Goal: Check status

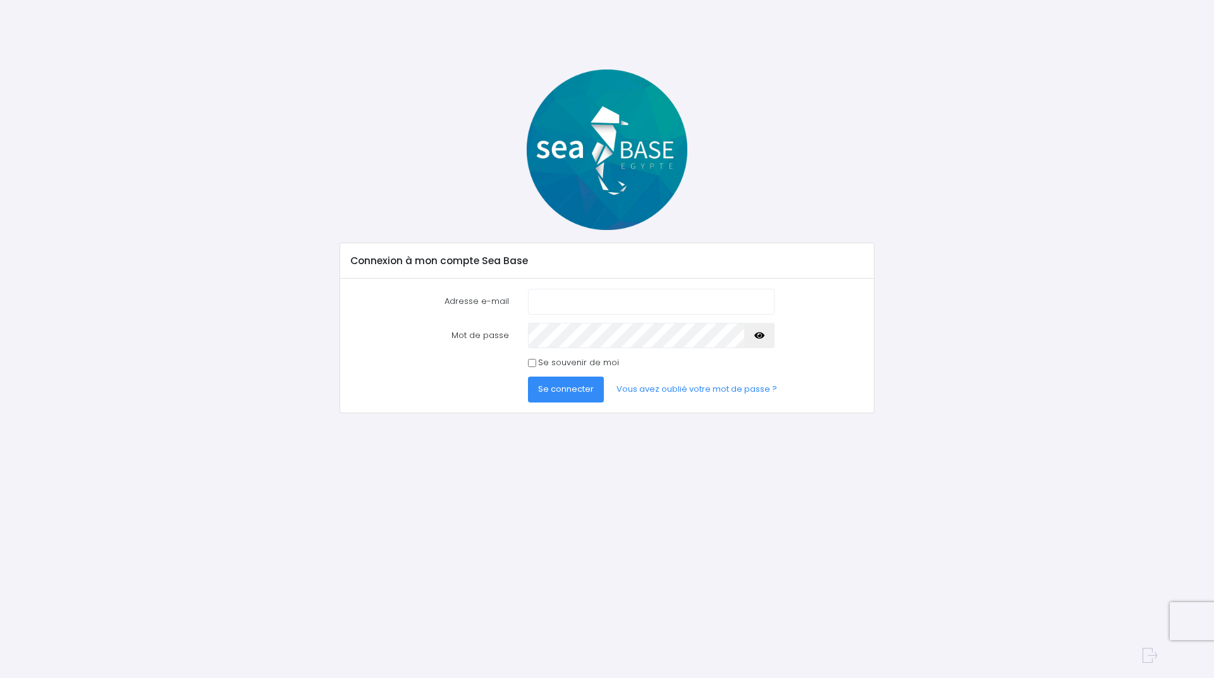
type input "patrick1andrieu@gmail.com"
click at [560, 395] on span "Se connecter" at bounding box center [566, 389] width 56 height 12
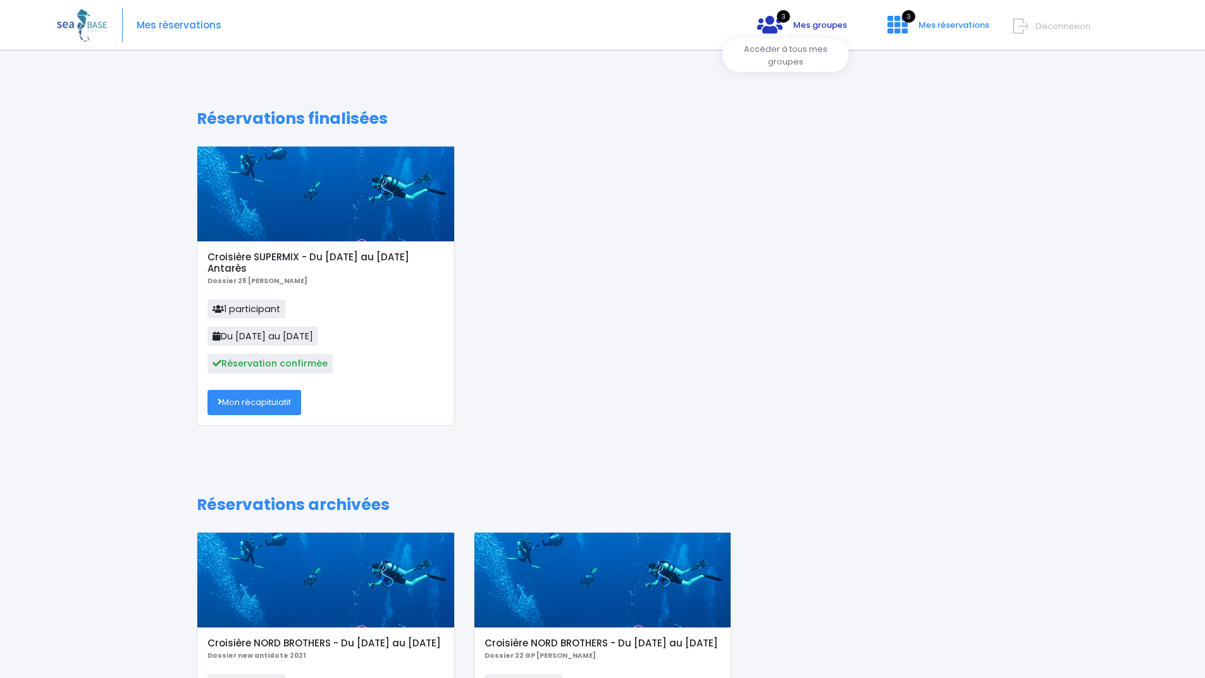
click at [757, 18] on icon at bounding box center [769, 25] width 25 height 20
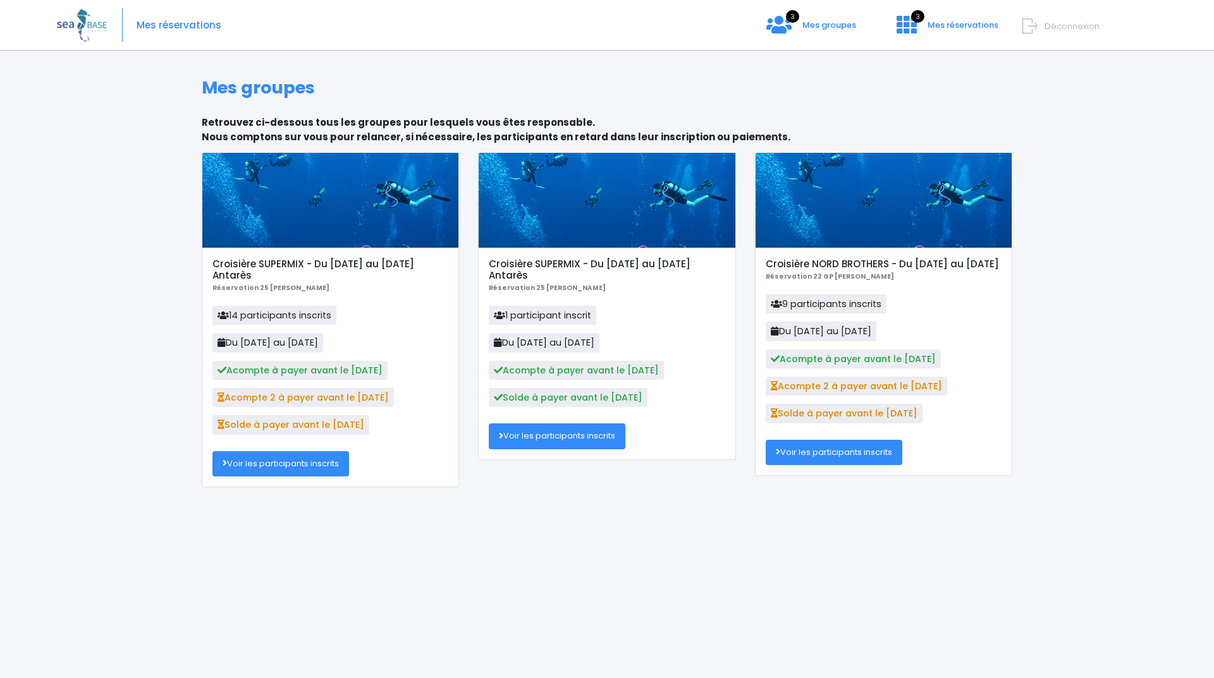
click at [285, 467] on link "Voir les participants inscrits" at bounding box center [280, 463] width 137 height 25
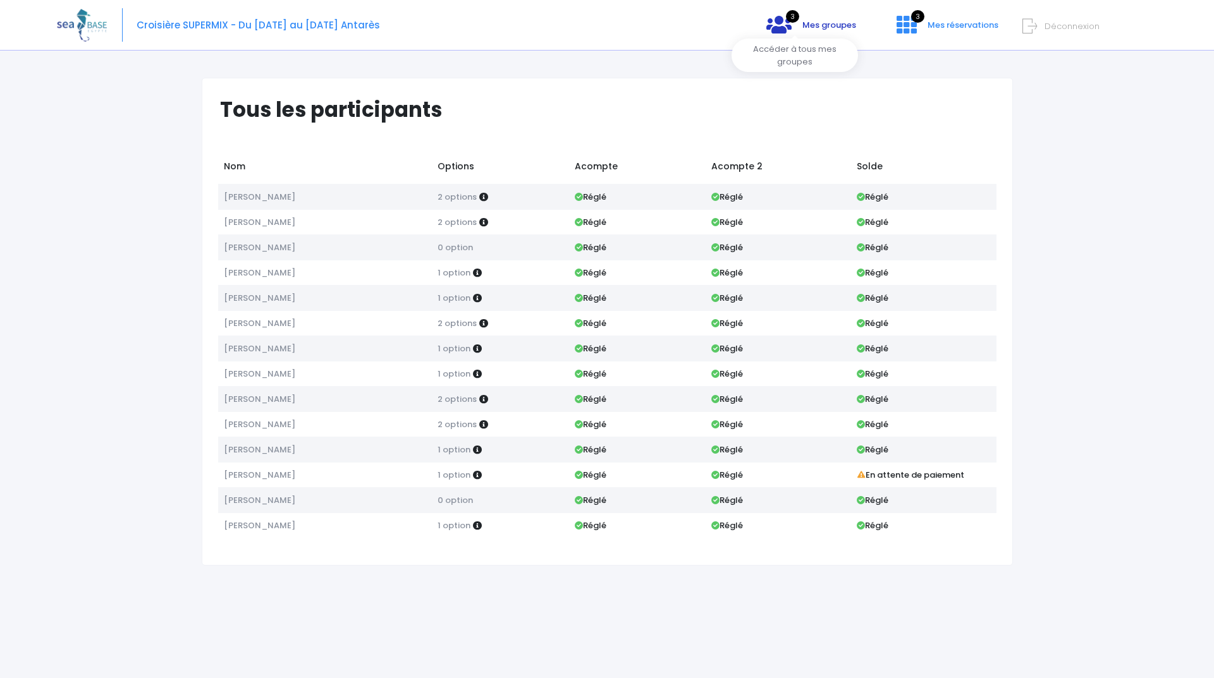
click at [766, 18] on icon at bounding box center [778, 25] width 25 height 20
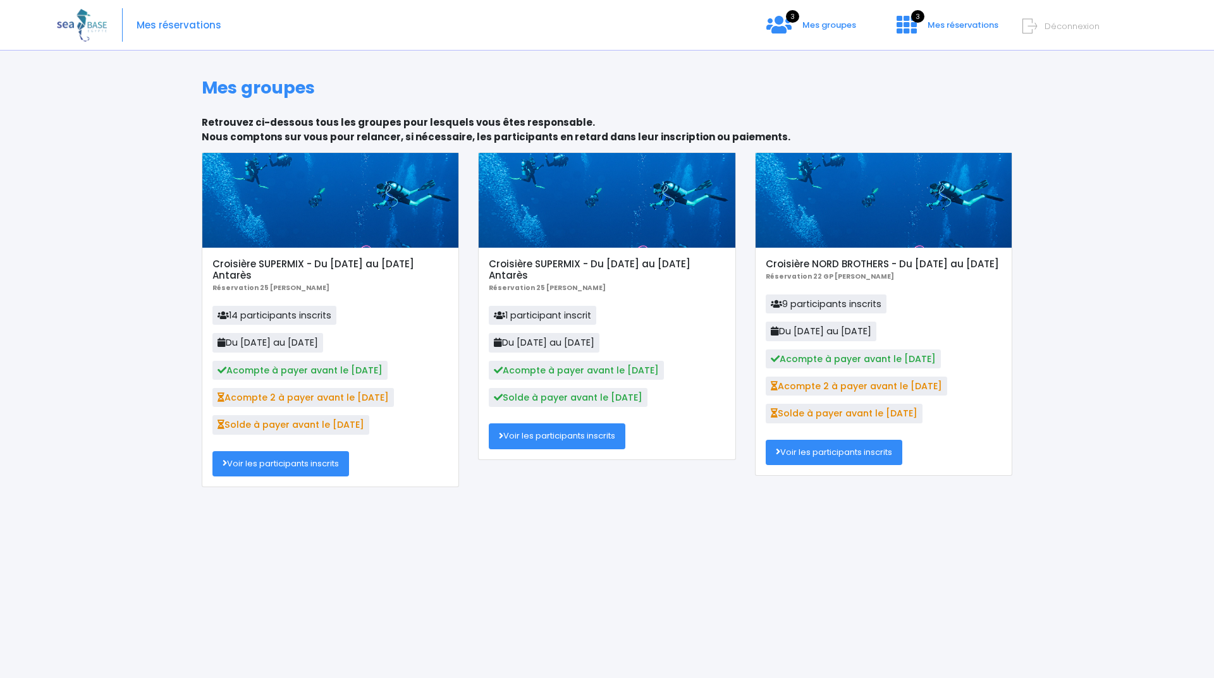
click at [595, 439] on link "Voir les participants inscrits" at bounding box center [557, 436] width 137 height 25
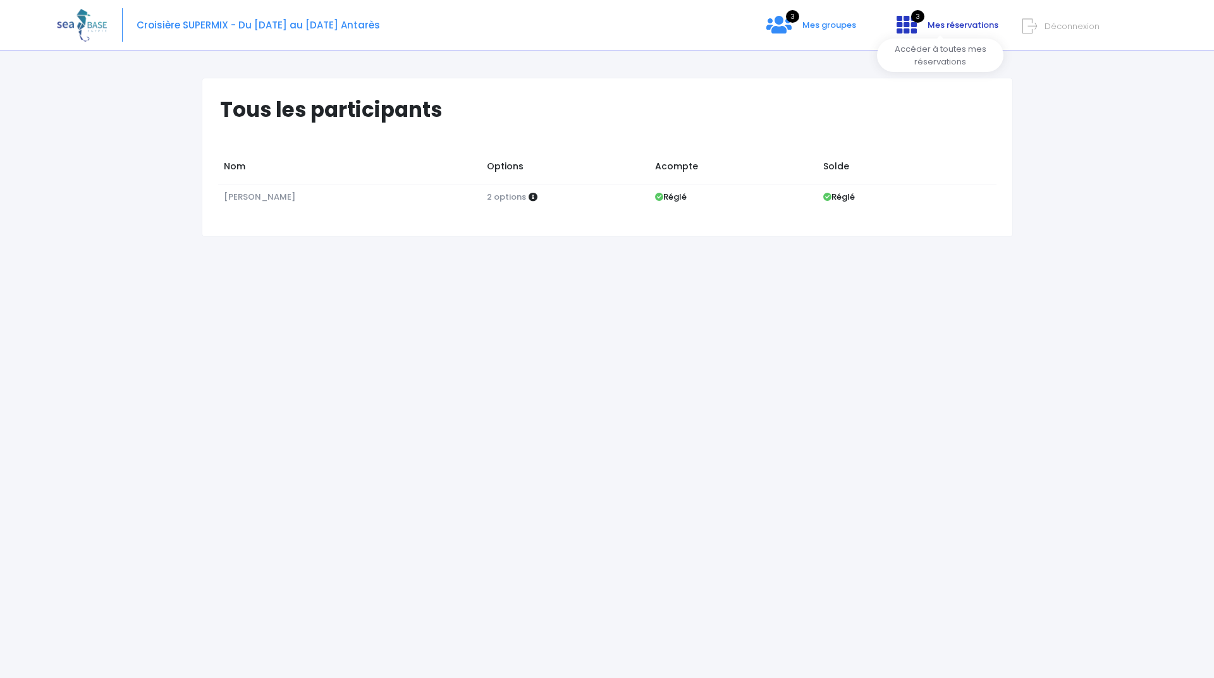
click at [897, 18] on icon at bounding box center [907, 25] width 20 height 20
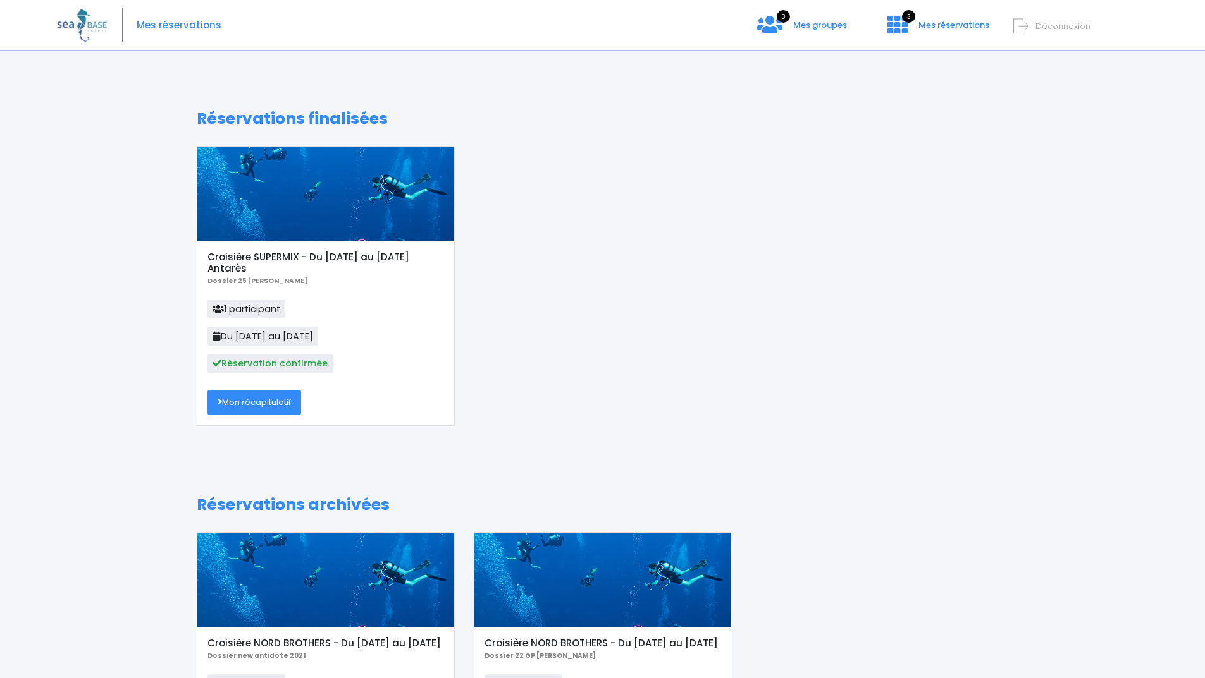
click at [276, 402] on link "Mon récapitulatif" at bounding box center [254, 402] width 94 height 25
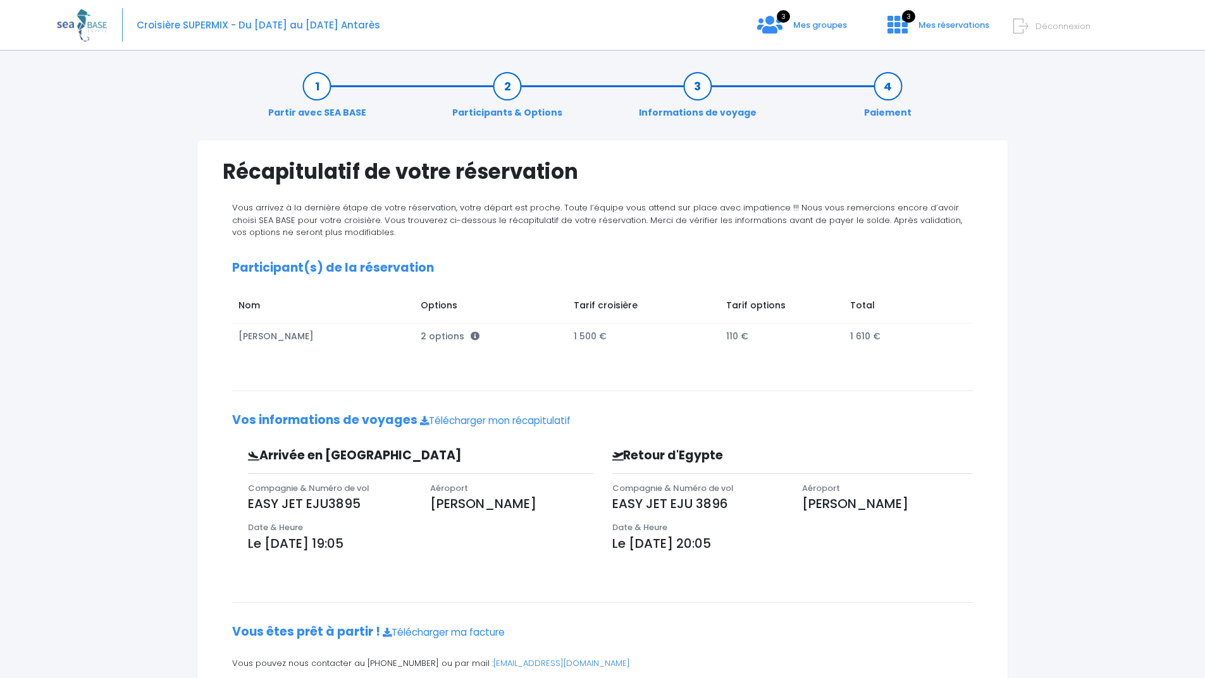
click at [1035, 27] on span "Déconnexion" at bounding box center [1062, 26] width 55 height 12
